Goal: Task Accomplishment & Management: Manage account settings

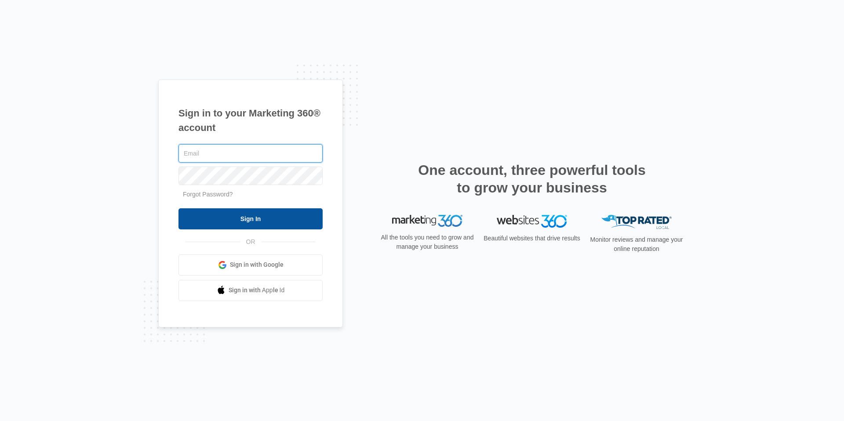
type input "[EMAIL_ADDRESS][DOMAIN_NAME]"
click at [293, 220] on input "Sign In" at bounding box center [250, 218] width 144 height 21
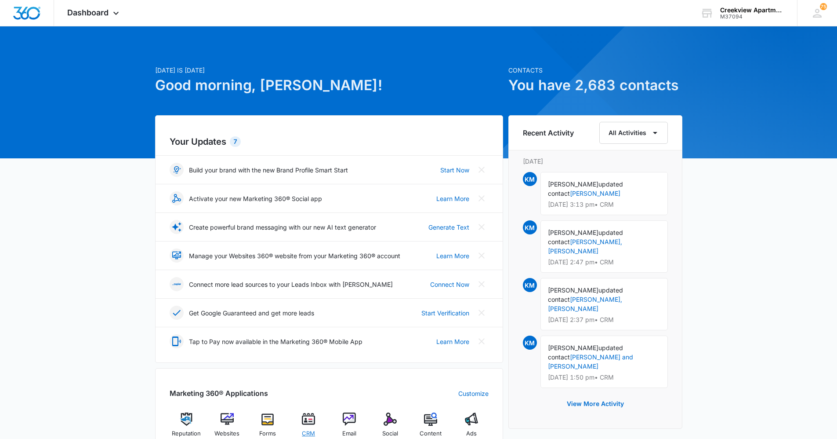
click at [317, 414] on div "CRM" at bounding box center [309, 427] width 34 height 31
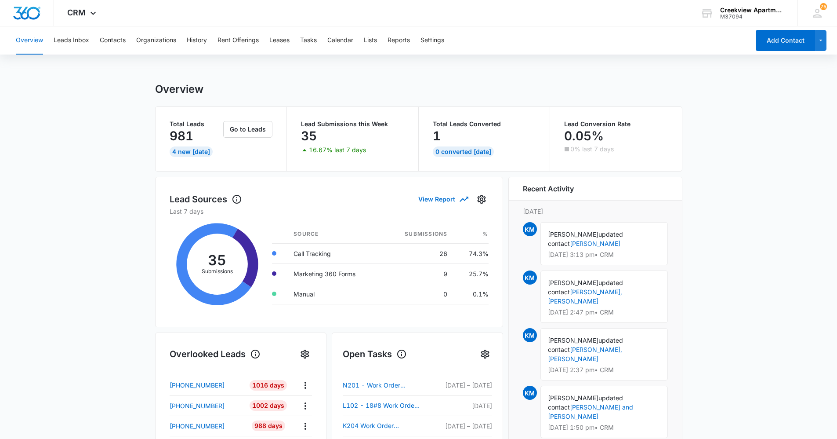
click at [117, 326] on main "Overview Total Leads 981 4 New [DATE] Go to Leads Lead Submissions this Week 35…" at bounding box center [418, 421] width 837 height 677
click at [92, 132] on main "Overview Total Leads 981 4 New [DATE] Go to Leads Lead Submissions this Week 35…" at bounding box center [418, 421] width 837 height 677
click at [321, 38] on div "Overview Leads Inbox Contacts Organizations History Rent Offerings Leases Tasks…" at bounding box center [380, 40] width 739 height 28
click at [309, 40] on button "Tasks" at bounding box center [308, 40] width 17 height 28
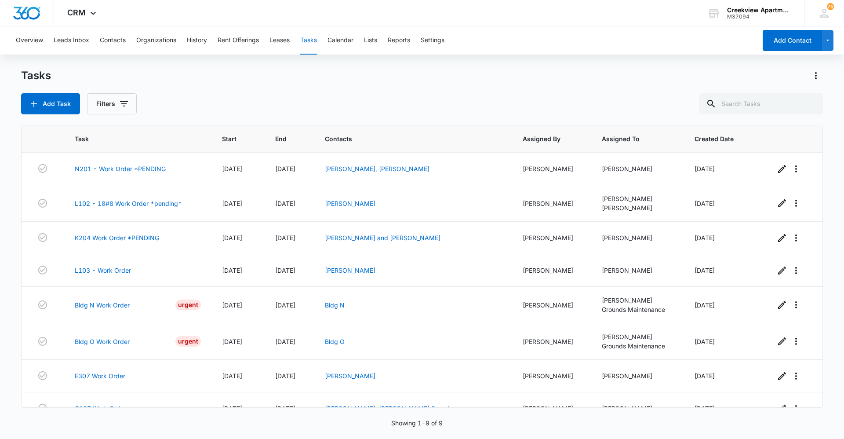
drag, startPoint x: 280, startPoint y: 95, endPoint x: 285, endPoint y: 131, distance: 37.4
click at [280, 95] on div "Add Task Filters" at bounding box center [422, 103] width 802 height 21
click at [364, 95] on div "Add Task Filters" at bounding box center [422, 103] width 802 height 21
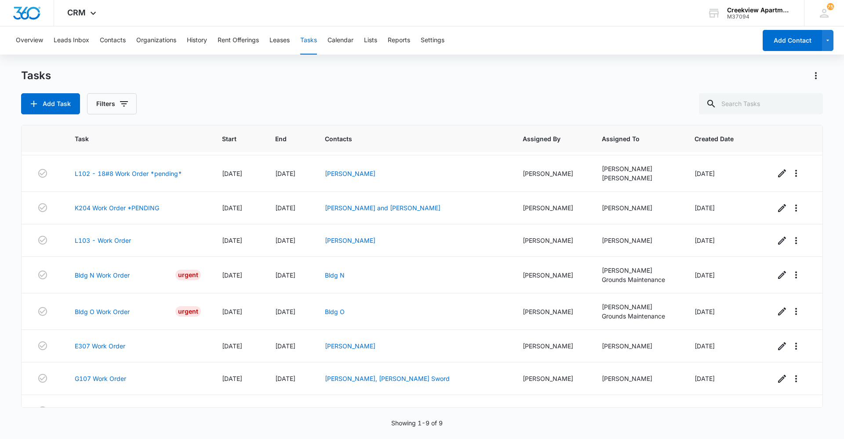
scroll to position [44, 0]
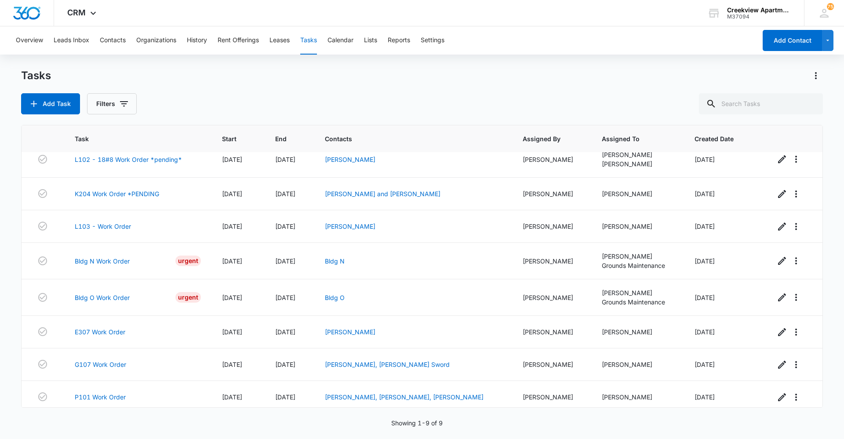
click at [393, 92] on div "Tasks Add Task Filters" at bounding box center [422, 92] width 802 height 46
click at [337, 84] on div "Tasks Add Task Filters" at bounding box center [422, 92] width 802 height 46
click at [388, 67] on div "Overview Leads Inbox Contacts Organizations History Rent Offerings Leases Tasks…" at bounding box center [422, 231] width 844 height 411
click at [353, 95] on div "Add Task Filters" at bounding box center [422, 103] width 802 height 21
click at [314, 109] on div "Add Task Filters" at bounding box center [422, 103] width 802 height 21
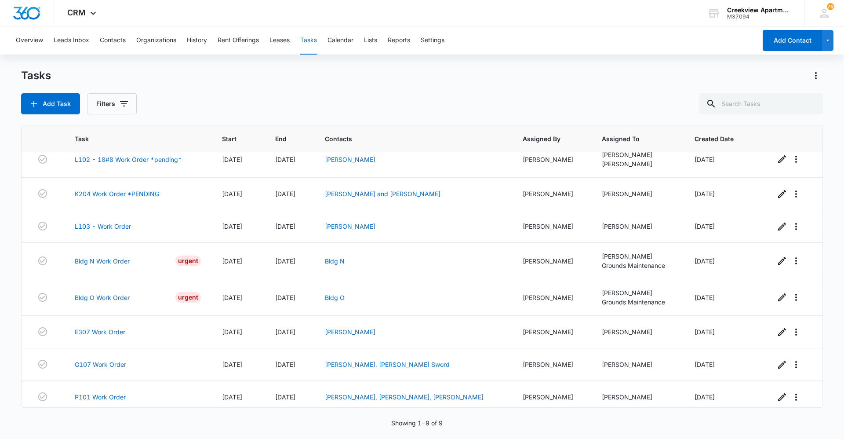
click at [386, 102] on div "Add Task Filters" at bounding box center [422, 103] width 802 height 21
click at [384, 85] on div "Tasks Add Task Filters" at bounding box center [422, 92] width 802 height 46
click at [393, 85] on div "Tasks Add Task Filters" at bounding box center [422, 92] width 802 height 46
click at [109, 48] on button "Contacts" at bounding box center [113, 40] width 26 height 28
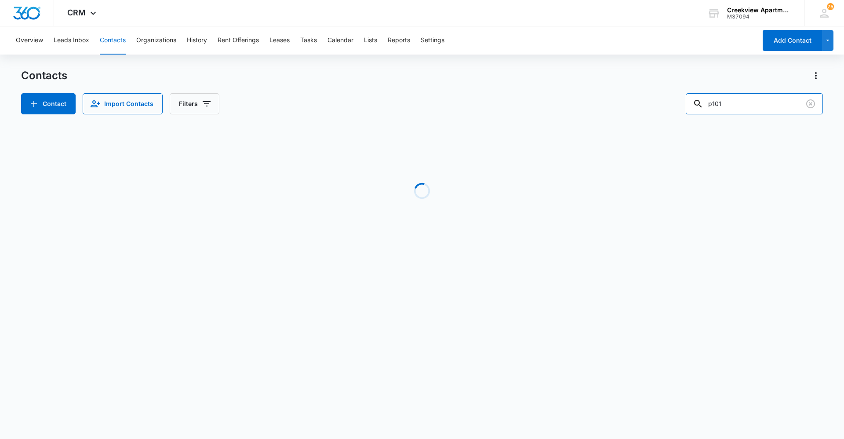
drag, startPoint x: 742, startPoint y: 111, endPoint x: 683, endPoint y: 111, distance: 59.3
click at [683, 111] on div "Contact Import Contacts Filters p101" at bounding box center [422, 103] width 802 height 21
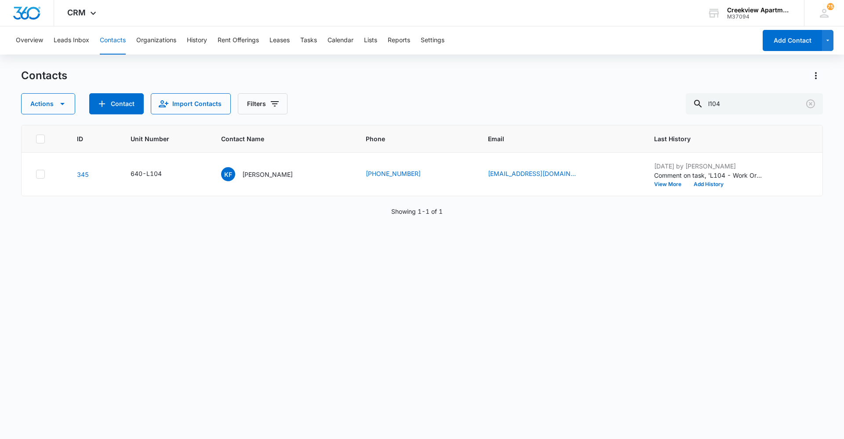
drag, startPoint x: 430, startPoint y: 337, endPoint x: 425, endPoint y: 340, distance: 6.1
click at [428, 338] on div "ID Unit Number Contact Name Phone Email Last History 345 640-L104 KF [PERSON_NA…" at bounding box center [422, 276] width 802 height 302
click at [410, 309] on div "ID Unit Number Contact Name Phone Email Last History 345 640-L104 KF [PERSON_NA…" at bounding box center [422, 276] width 802 height 302
click at [295, 390] on div "ID Unit Number Contact Name Phone Email Last History 345 640-L104 KF [PERSON_NA…" at bounding box center [422, 276] width 802 height 302
click at [115, 53] on button "Contacts" at bounding box center [113, 40] width 26 height 28
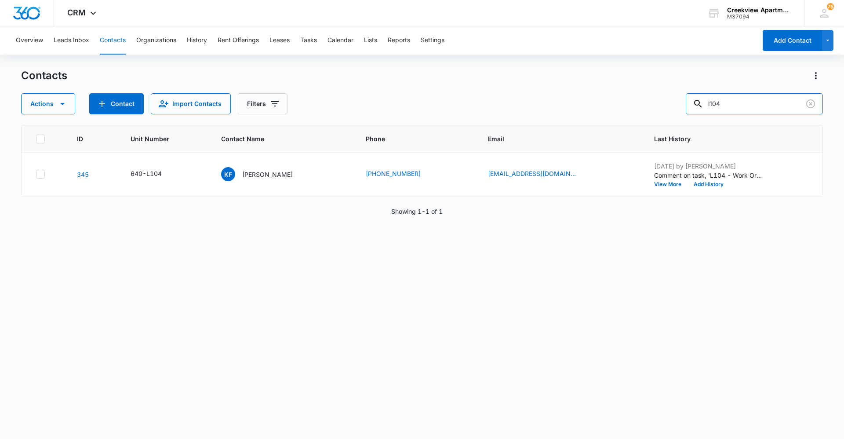
drag, startPoint x: 746, startPoint y: 101, endPoint x: 690, endPoint y: 106, distance: 57.0
click at [690, 106] on div "Actions Contact Import Contacts Filters l104" at bounding box center [422, 103] width 802 height 21
type input "i100"
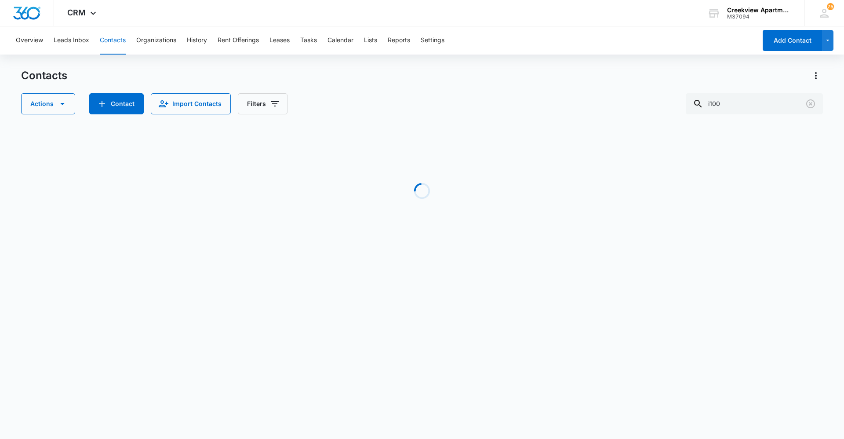
click at [322, 311] on body "CRM Apps Reputation Websites Forms CRM Email Social Content Ads Intelligence Fi…" at bounding box center [422, 219] width 844 height 439
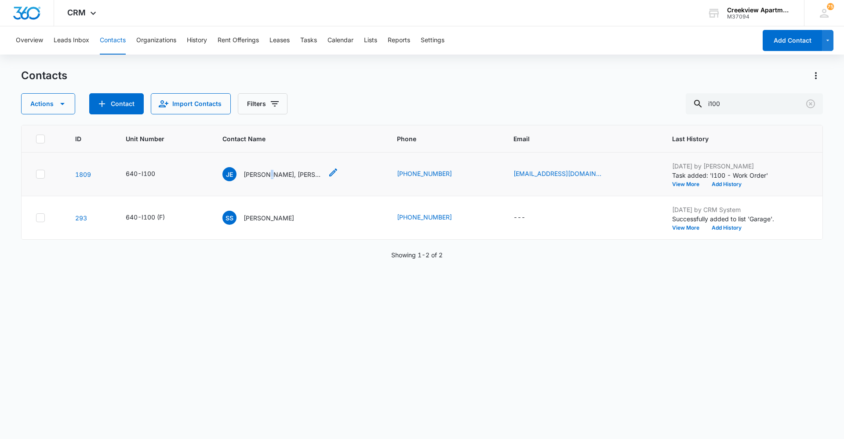
click at [270, 175] on p "[PERSON_NAME], [PERSON_NAME]" at bounding box center [283, 174] width 79 height 9
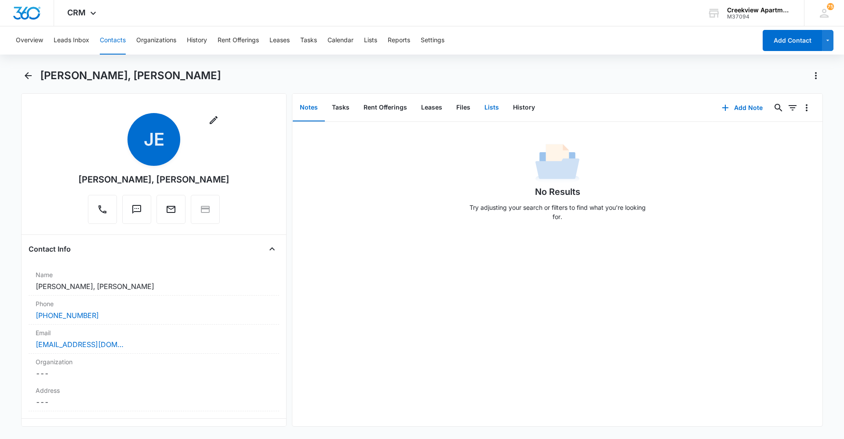
click at [477, 106] on button "Lists" at bounding box center [491, 107] width 29 height 27
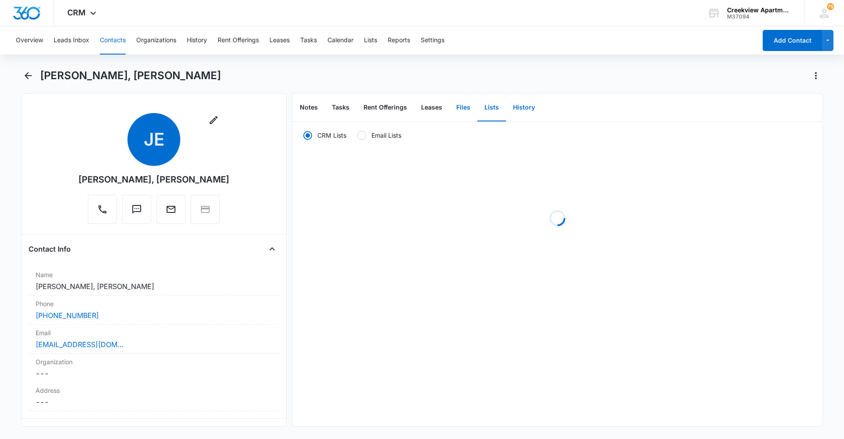
drag, startPoint x: 461, startPoint y: 108, endPoint x: 530, endPoint y: 116, distance: 69.9
click at [461, 109] on button "Files" at bounding box center [463, 107] width 28 height 27
click at [766, 109] on button "Add File" at bounding box center [772, 107] width 55 height 21
click at [743, 136] on div "Upload Files" at bounding box center [760, 136] width 35 height 6
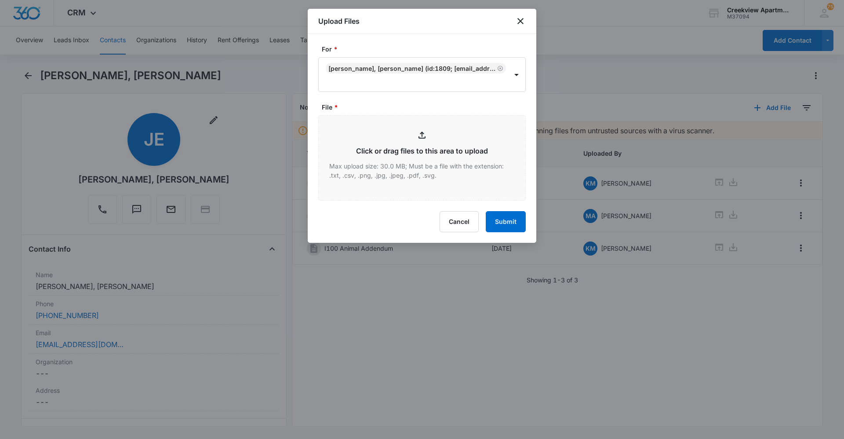
type input "C:\fakepath\I100 Lease.pdf"
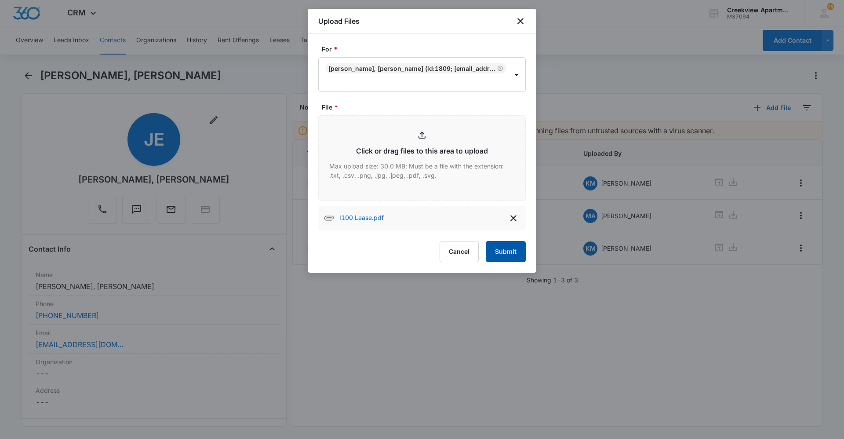
click at [496, 245] on button "Submit" at bounding box center [506, 251] width 40 height 21
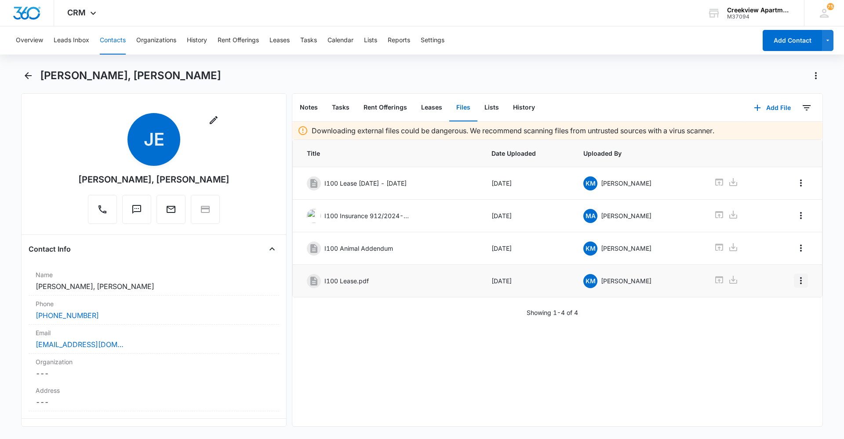
click at [796, 280] on icon "Overflow Menu" at bounding box center [801, 280] width 11 height 11
click at [790, 302] on button "Edit" at bounding box center [776, 305] width 50 height 13
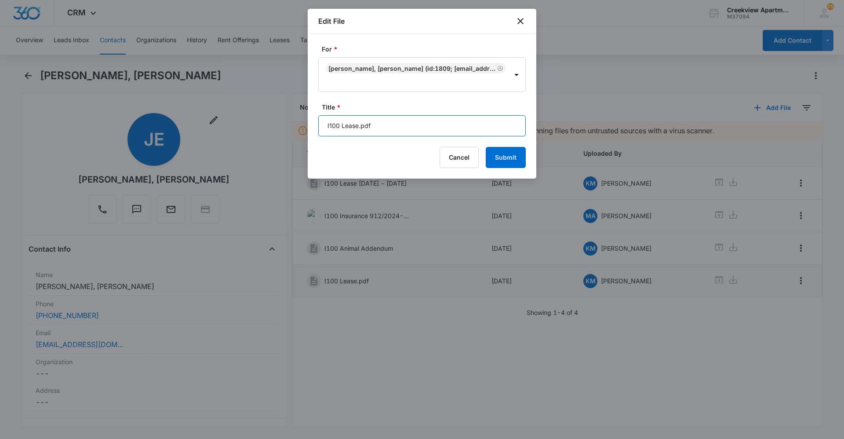
click at [420, 131] on input "I100 Lease.pdf" at bounding box center [422, 125] width 208 height 21
type input "I100 Lease [DATE] - [DATE]"
click at [497, 153] on button "Submit" at bounding box center [506, 157] width 40 height 21
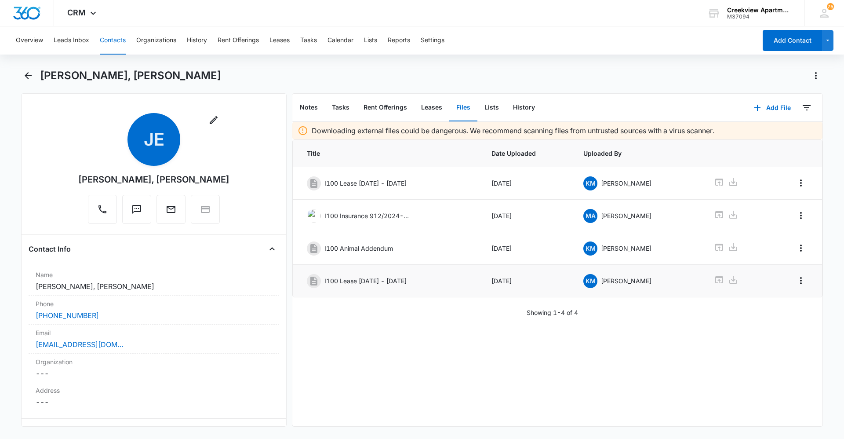
click at [115, 43] on button "Contacts" at bounding box center [113, 40] width 26 height 28
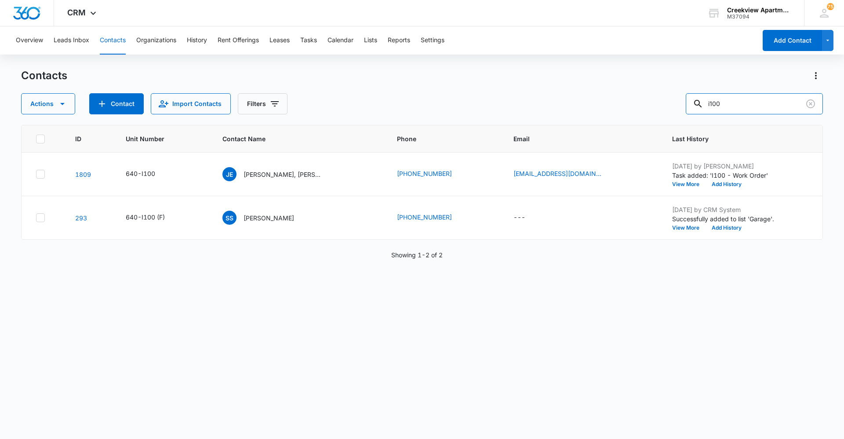
drag, startPoint x: 739, startPoint y: 108, endPoint x: 620, endPoint y: 117, distance: 119.9
click at [623, 115] on div "Contacts Actions Contact Import Contacts Filters i100 ID Unit Number Contact Na…" at bounding box center [422, 253] width 802 height 369
type input "s"
type input "a200"
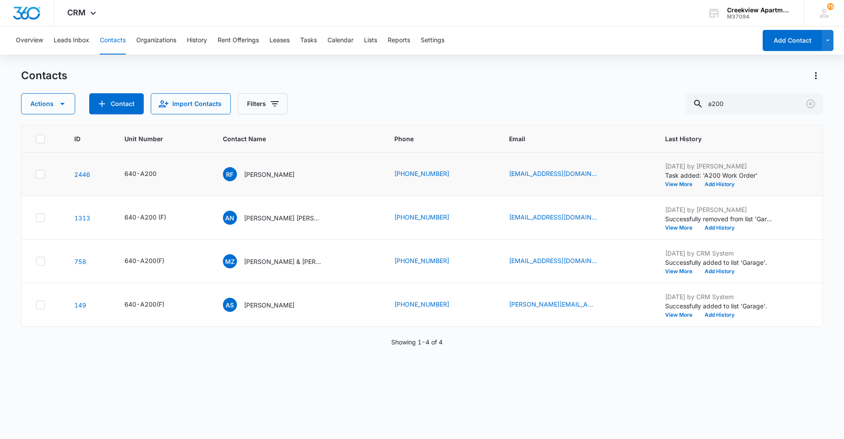
click at [260, 183] on td "RF [PERSON_NAME]" at bounding box center [297, 175] width 171 height 44
click at [270, 173] on p "[PERSON_NAME]" at bounding box center [269, 174] width 51 height 9
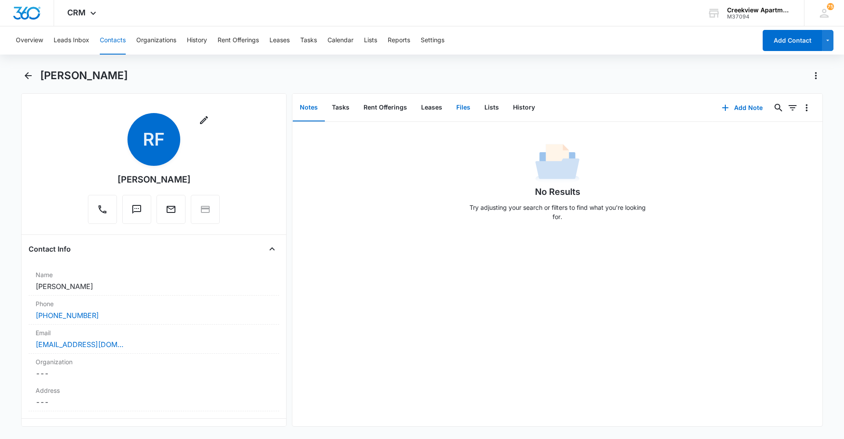
click at [455, 114] on button "Files" at bounding box center [463, 107] width 28 height 27
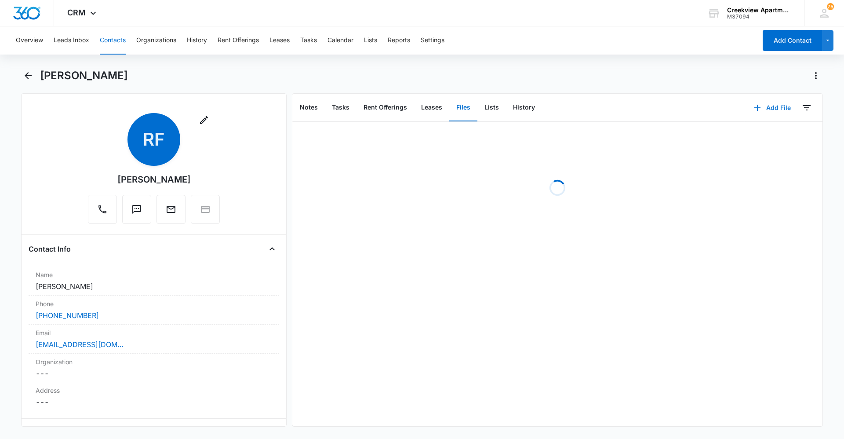
click at [752, 111] on icon "button" at bounding box center [757, 107] width 11 height 11
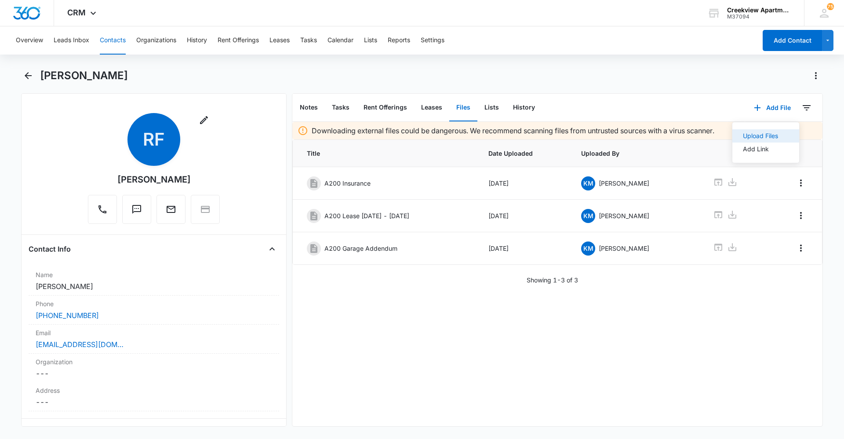
click at [750, 134] on div "Upload Files" at bounding box center [760, 136] width 35 height 6
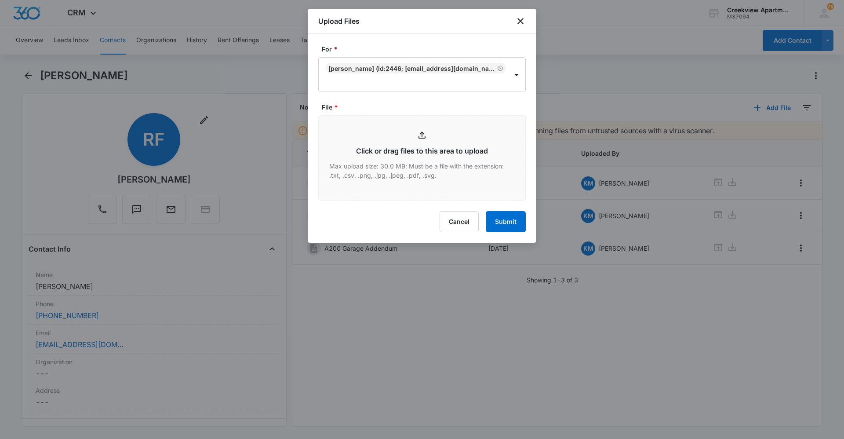
type input "C:\fakepath\A200 Key Fob Addendum.pdf"
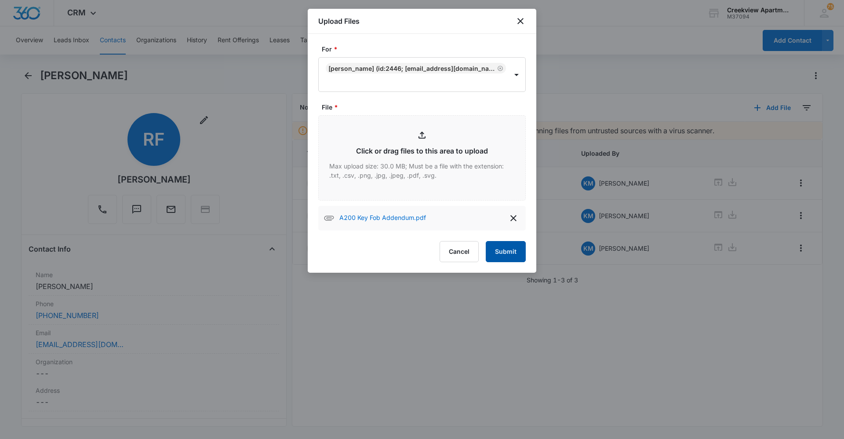
click at [502, 249] on button "Submit" at bounding box center [506, 251] width 40 height 21
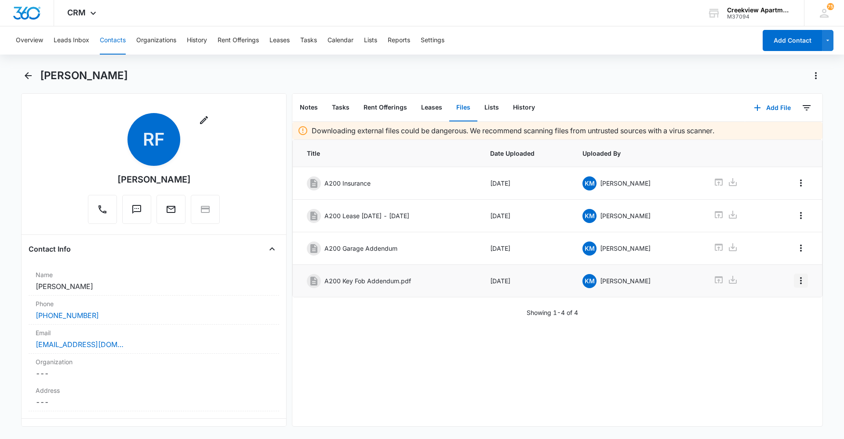
click at [796, 283] on icon "Overflow Menu" at bounding box center [801, 280] width 11 height 11
click at [789, 303] on button "Edit" at bounding box center [776, 305] width 50 height 13
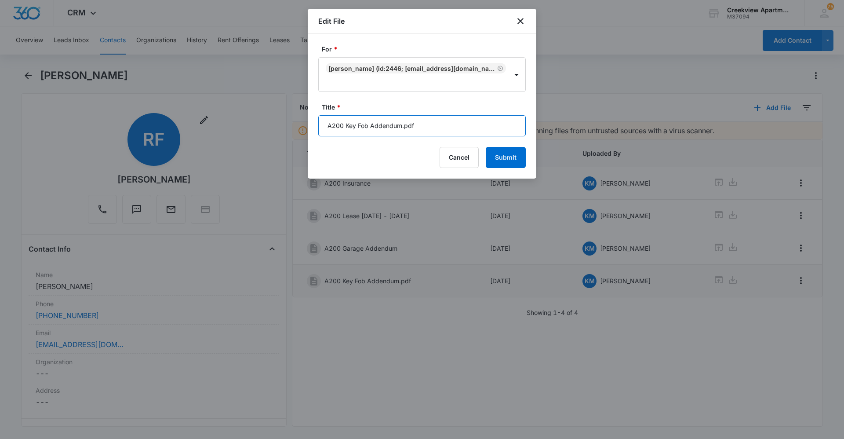
click at [438, 129] on input "A200 Key Fob Addendum.pdf" at bounding box center [422, 125] width 208 height 21
type input "A200 Key Fob Addendum"
click at [507, 160] on button "Submit" at bounding box center [506, 157] width 40 height 21
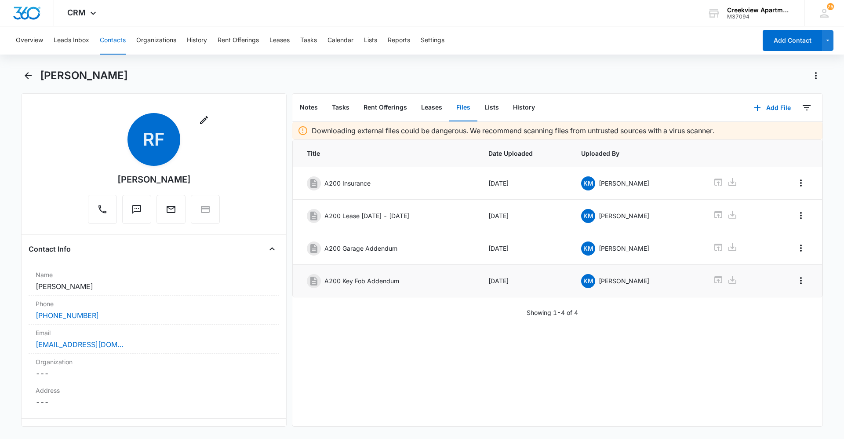
click at [116, 39] on button "Contacts" at bounding box center [113, 40] width 26 height 28
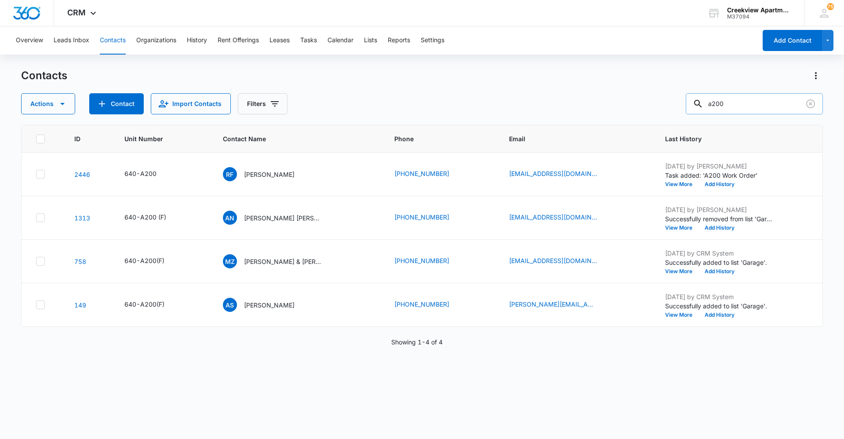
drag, startPoint x: 731, startPoint y: 107, endPoint x: 698, endPoint y: 108, distance: 32.5
click at [698, 108] on input "a200" at bounding box center [754, 103] width 137 height 21
type input "a201"
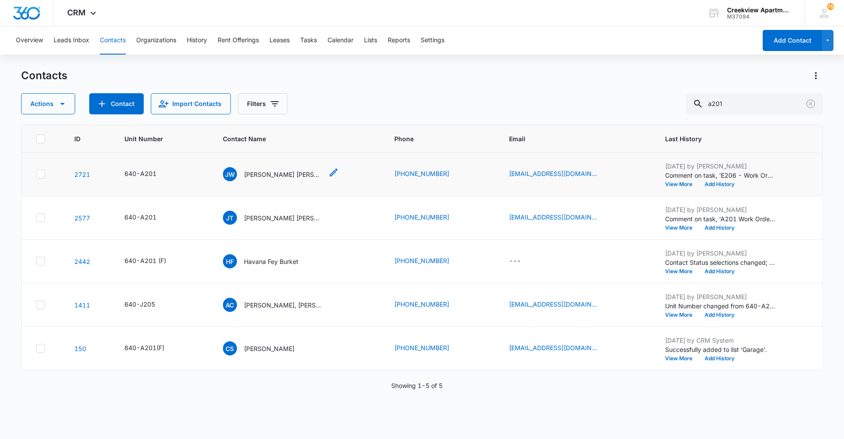
click at [293, 178] on p "[PERSON_NAME] [PERSON_NAME]" at bounding box center [283, 174] width 79 height 9
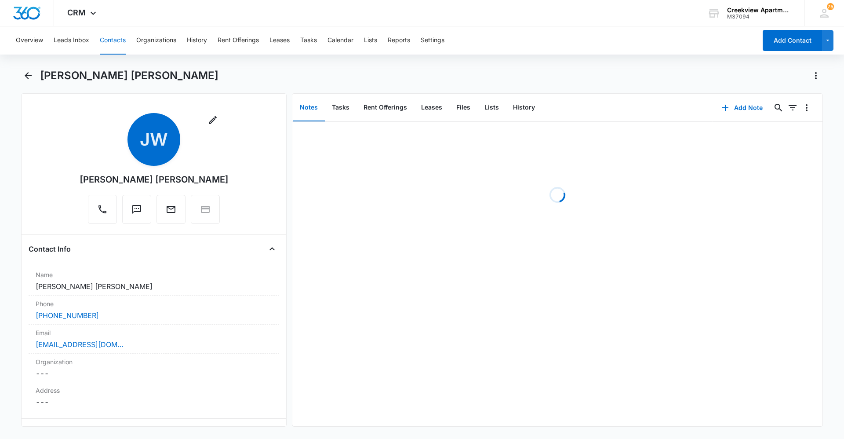
click at [21, 77] on main "[PERSON_NAME] [PERSON_NAME] Remove [PERSON_NAME] [PERSON_NAME] [PERSON_NAME] Co…" at bounding box center [422, 253] width 844 height 368
click at [24, 76] on icon "Back" at bounding box center [28, 75] width 11 height 11
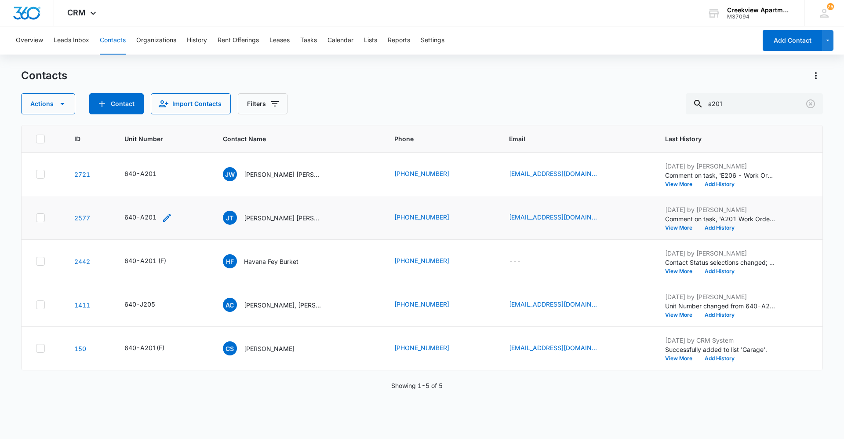
click at [169, 216] on icon "Unit Number - 640-A201 - Select to Edit Field" at bounding box center [167, 217] width 11 height 11
click at [152, 161] on div at bounding box center [148, 154] width 91 height 21
click at [156, 157] on input "640-A201" at bounding box center [152, 161] width 111 height 21
type input "640-A201 (F)"
click at [184, 189] on button "Save" at bounding box center [195, 189] width 26 height 17
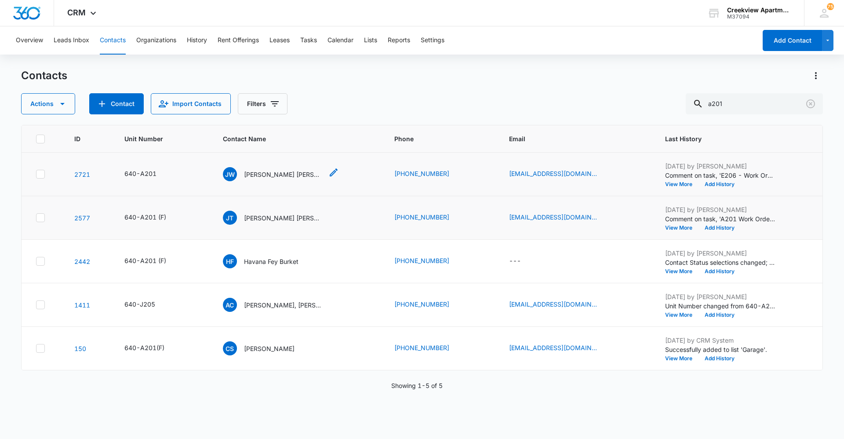
click at [280, 175] on p "[PERSON_NAME] [PERSON_NAME]" at bounding box center [283, 174] width 79 height 9
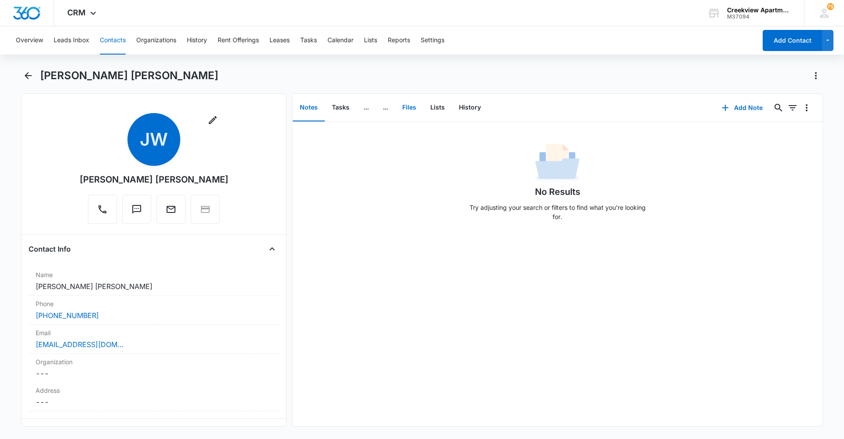
click at [416, 108] on button "Files" at bounding box center [409, 107] width 28 height 27
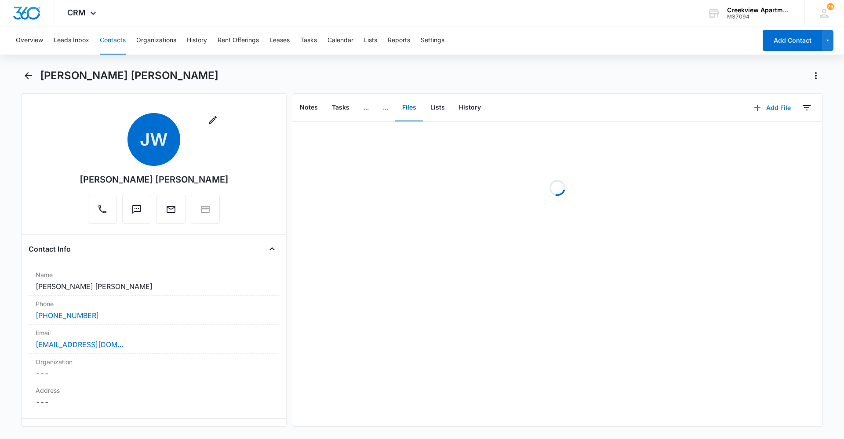
click at [752, 112] on icon "button" at bounding box center [757, 107] width 11 height 11
click at [758, 127] on div "Upload Files Add Link" at bounding box center [766, 142] width 68 height 41
click at [758, 109] on button "Add File" at bounding box center [772, 107] width 55 height 21
click at [757, 130] on button "Upload Files" at bounding box center [765, 135] width 67 height 13
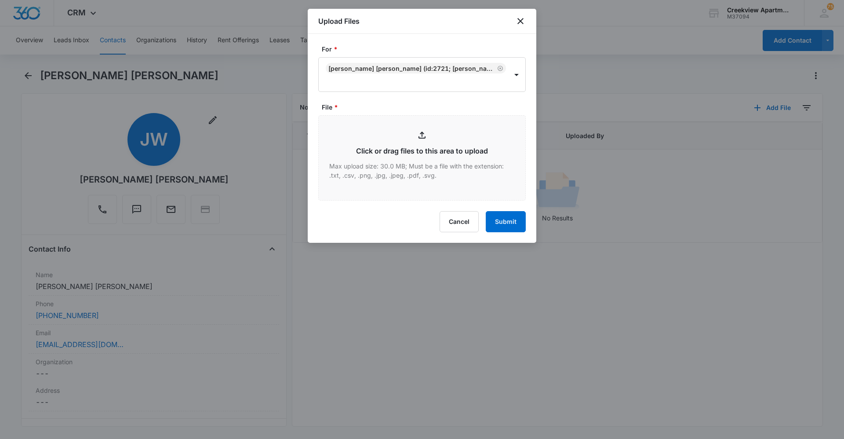
type input "C:\fakepath\A201 Lease.pdf"
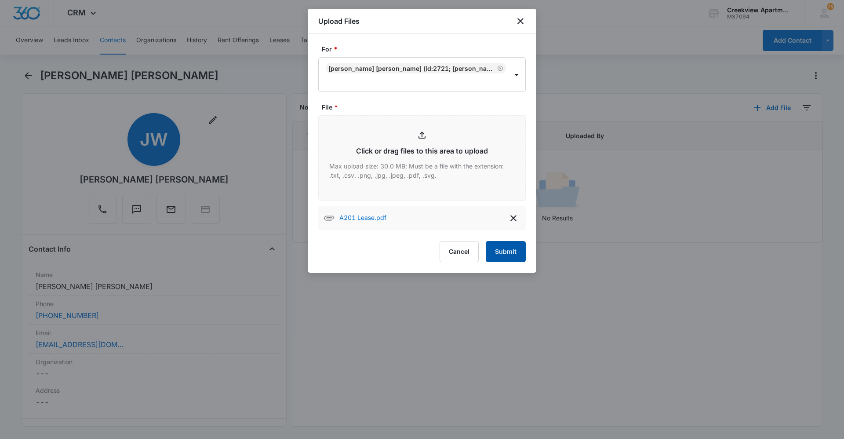
click at [517, 248] on button "Submit" at bounding box center [506, 251] width 40 height 21
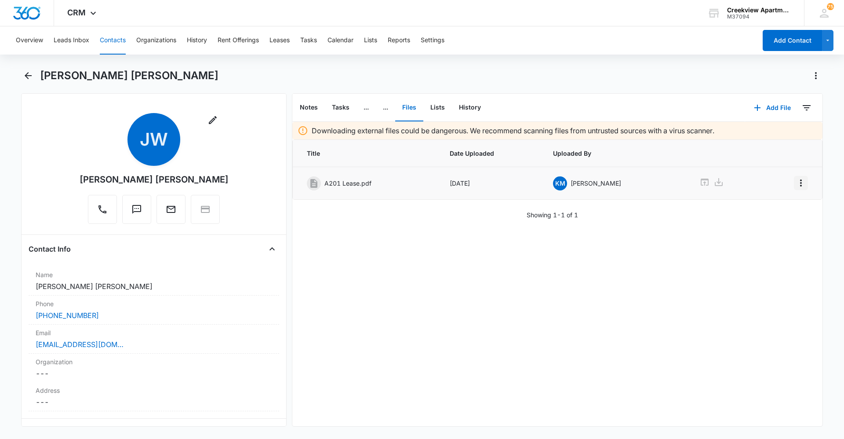
click at [797, 180] on icon "Overflow Menu" at bounding box center [801, 183] width 11 height 11
click at [786, 208] on button "Edit" at bounding box center [776, 207] width 50 height 13
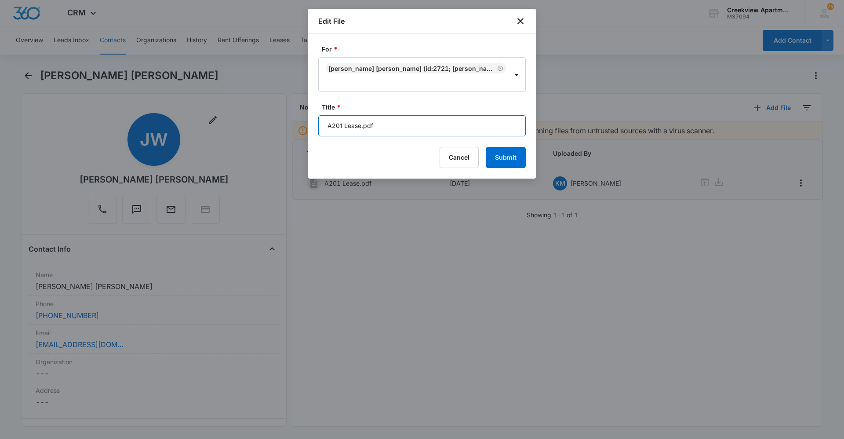
click at [439, 122] on input "A201 Lease.pdf" at bounding box center [422, 125] width 208 height 21
type input "A201 Lease [DATE] - [DATE]"
click at [486, 147] on button "Submit" at bounding box center [506, 157] width 40 height 21
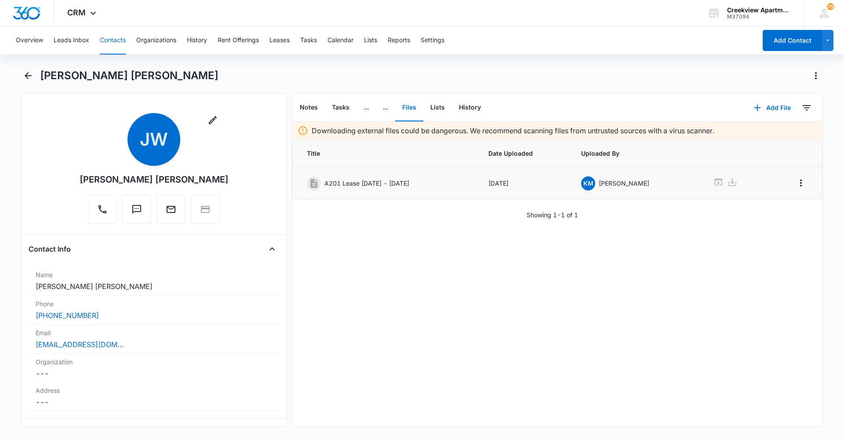
click at [105, 40] on button "Contacts" at bounding box center [113, 40] width 26 height 28
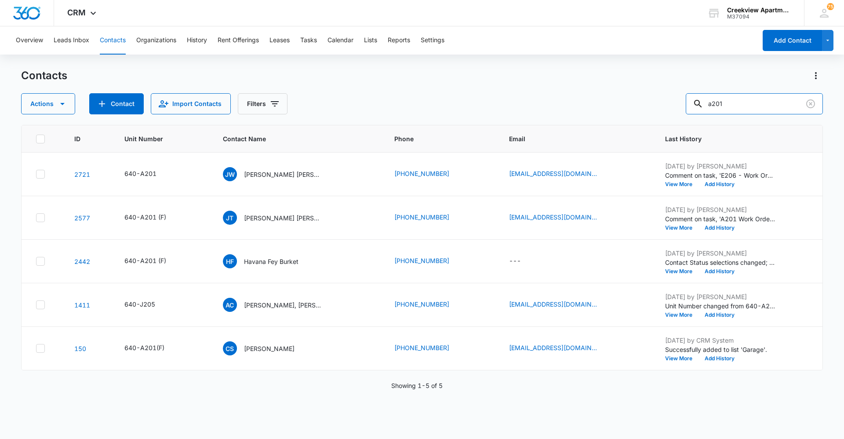
drag, startPoint x: 703, startPoint y: 106, endPoint x: 673, endPoint y: 109, distance: 30.0
click at [673, 109] on div "Actions Contact Import Contacts Filters a201" at bounding box center [422, 103] width 802 height 21
type input "h107"
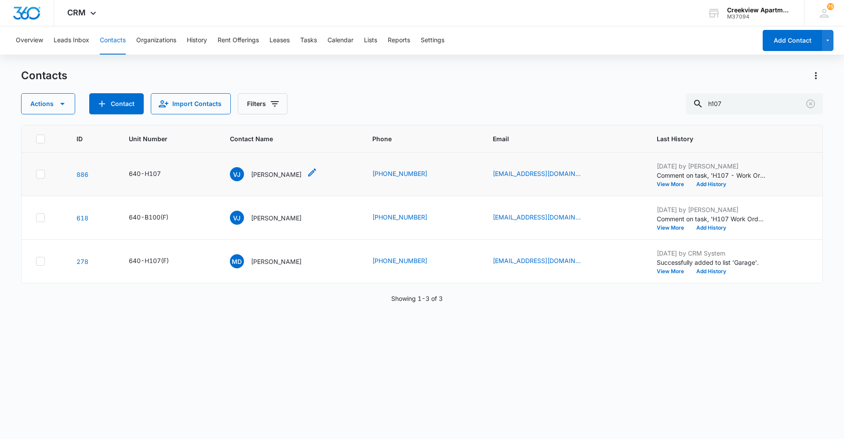
click at [294, 179] on div "VJ [PERSON_NAME]" at bounding box center [266, 174] width 72 height 14
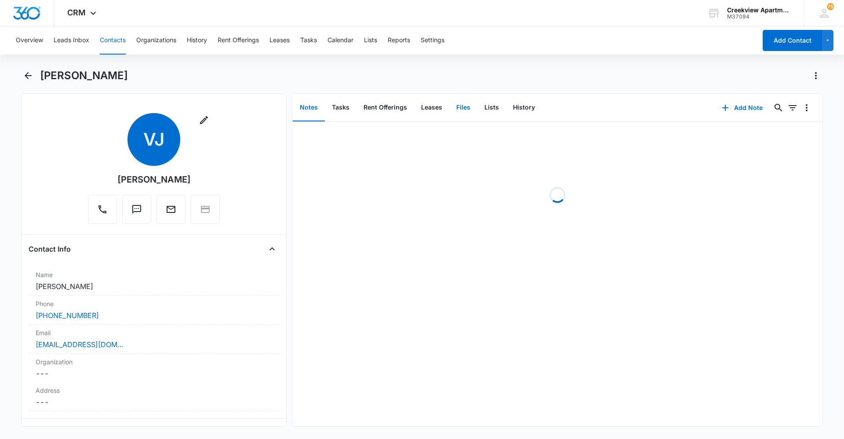
click at [475, 109] on button "Files" at bounding box center [463, 107] width 28 height 27
click at [755, 109] on icon "button" at bounding box center [757, 107] width 11 height 11
click at [761, 135] on div "Upload Files" at bounding box center [760, 136] width 35 height 6
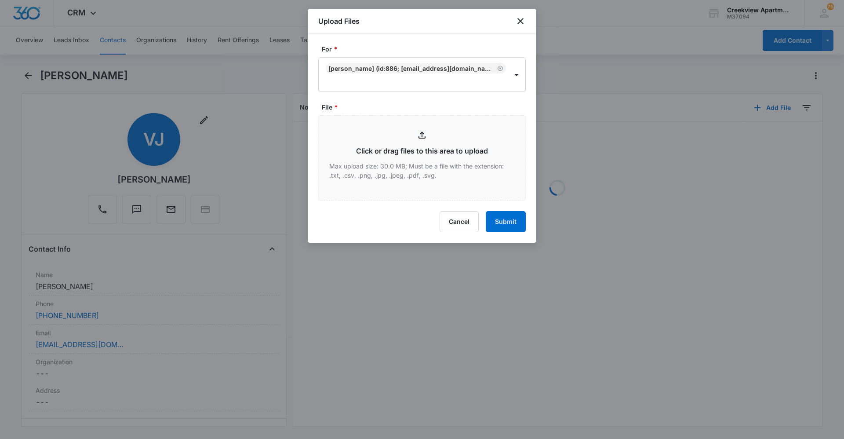
type input "C:\fakepath\H107 Lease.pdf"
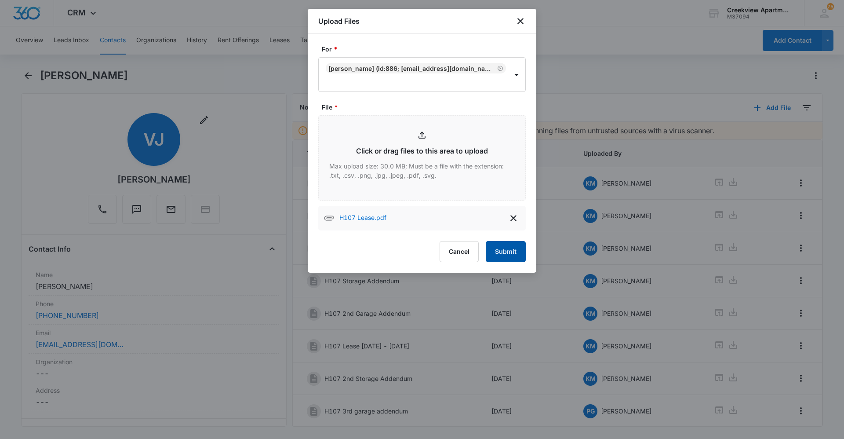
click at [492, 258] on button "Submit" at bounding box center [506, 251] width 40 height 21
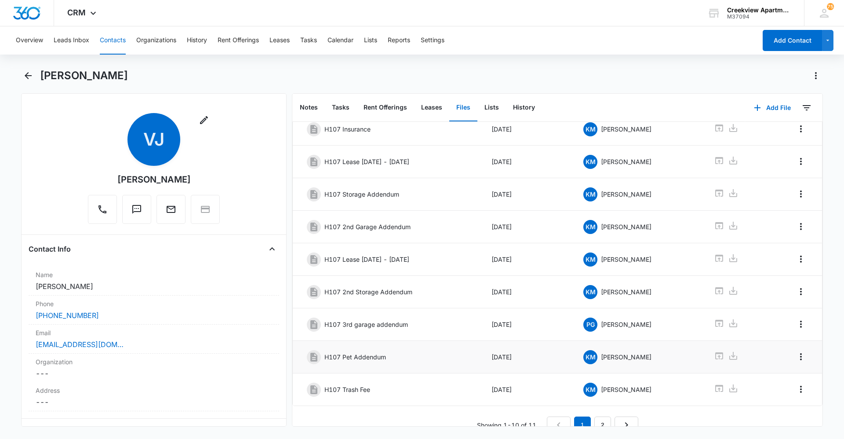
scroll to position [100, 0]
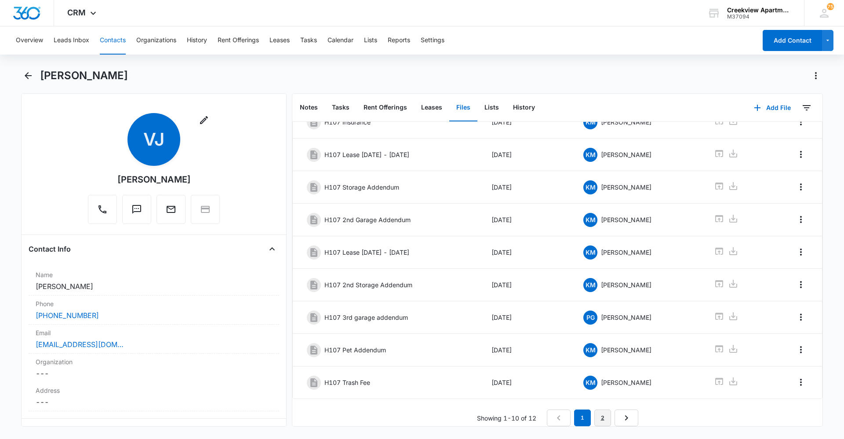
click at [603, 410] on link "2" at bounding box center [602, 417] width 17 height 17
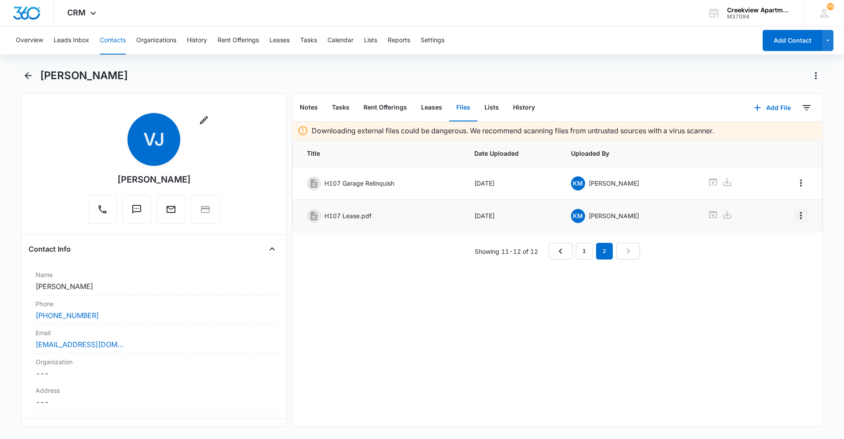
click at [796, 217] on icon "Overflow Menu" at bounding box center [801, 215] width 11 height 11
click at [785, 235] on button "Edit" at bounding box center [776, 239] width 50 height 13
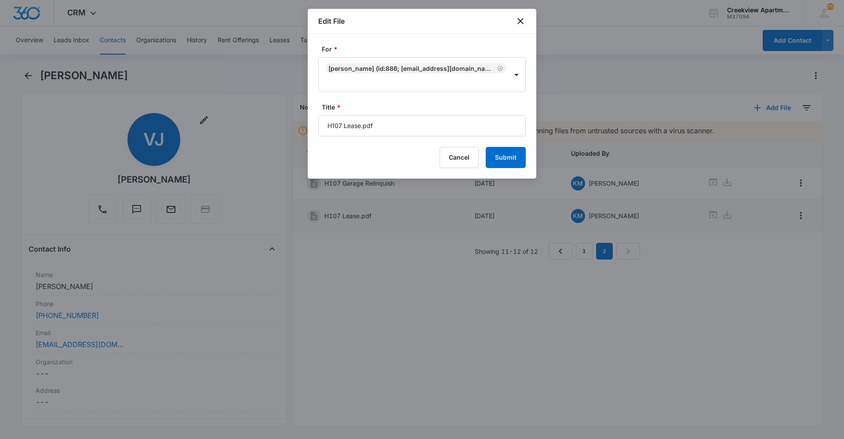
click at [449, 132] on input "H107 Lease.pdf" at bounding box center [422, 125] width 208 height 21
type input "H107 Lease [DATE] - [DATE]"
click at [486, 147] on button "Submit" at bounding box center [506, 157] width 40 height 21
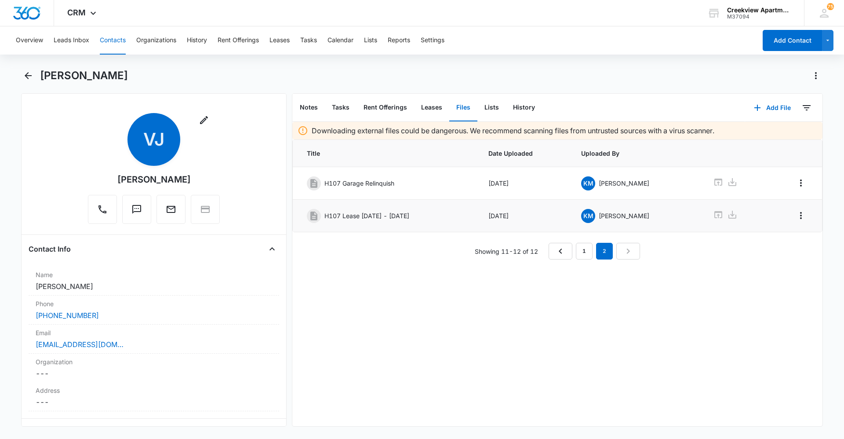
click at [341, 324] on div "Downloading external files could be dangerous. We recommend scanning files from…" at bounding box center [557, 274] width 530 height 304
click at [378, 340] on div "Downloading external files could be dangerous. We recommend scanning files from…" at bounding box center [557, 274] width 530 height 304
click at [335, 294] on div "Downloading external files could be dangerous. We recommend scanning files from…" at bounding box center [557, 274] width 530 height 304
click at [491, 349] on div "Downloading external files could be dangerous. We recommend scanning files from…" at bounding box center [557, 274] width 530 height 304
drag, startPoint x: 491, startPoint y: 349, endPoint x: 486, endPoint y: 351, distance: 5.3
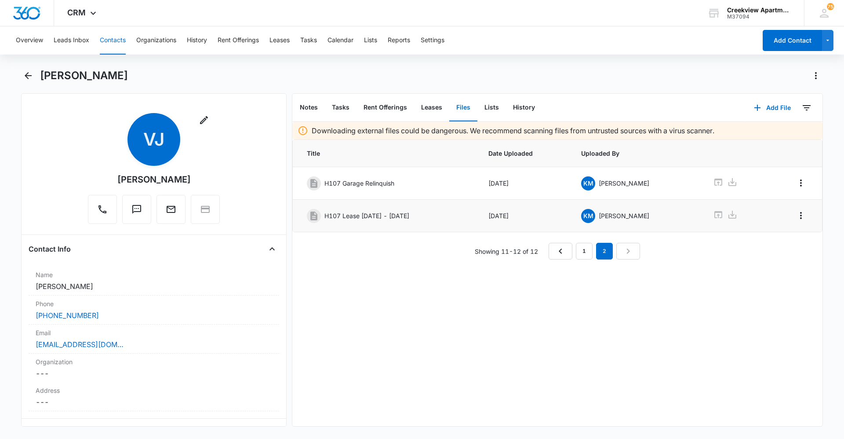
click at [486, 351] on div "Downloading external files could be dangerous. We recommend scanning files from…" at bounding box center [557, 274] width 530 height 304
click at [453, 417] on div "Downloading external files could be dangerous. We recommend scanning files from…" at bounding box center [557, 274] width 530 height 304
click at [448, 291] on div "Downloading external files could be dangerous. We recommend scanning files from…" at bounding box center [557, 274] width 530 height 304
click at [448, 403] on div "Downloading external files could be dangerous. We recommend scanning files from…" at bounding box center [557, 274] width 530 height 304
